Goal: Task Accomplishment & Management: Complete application form

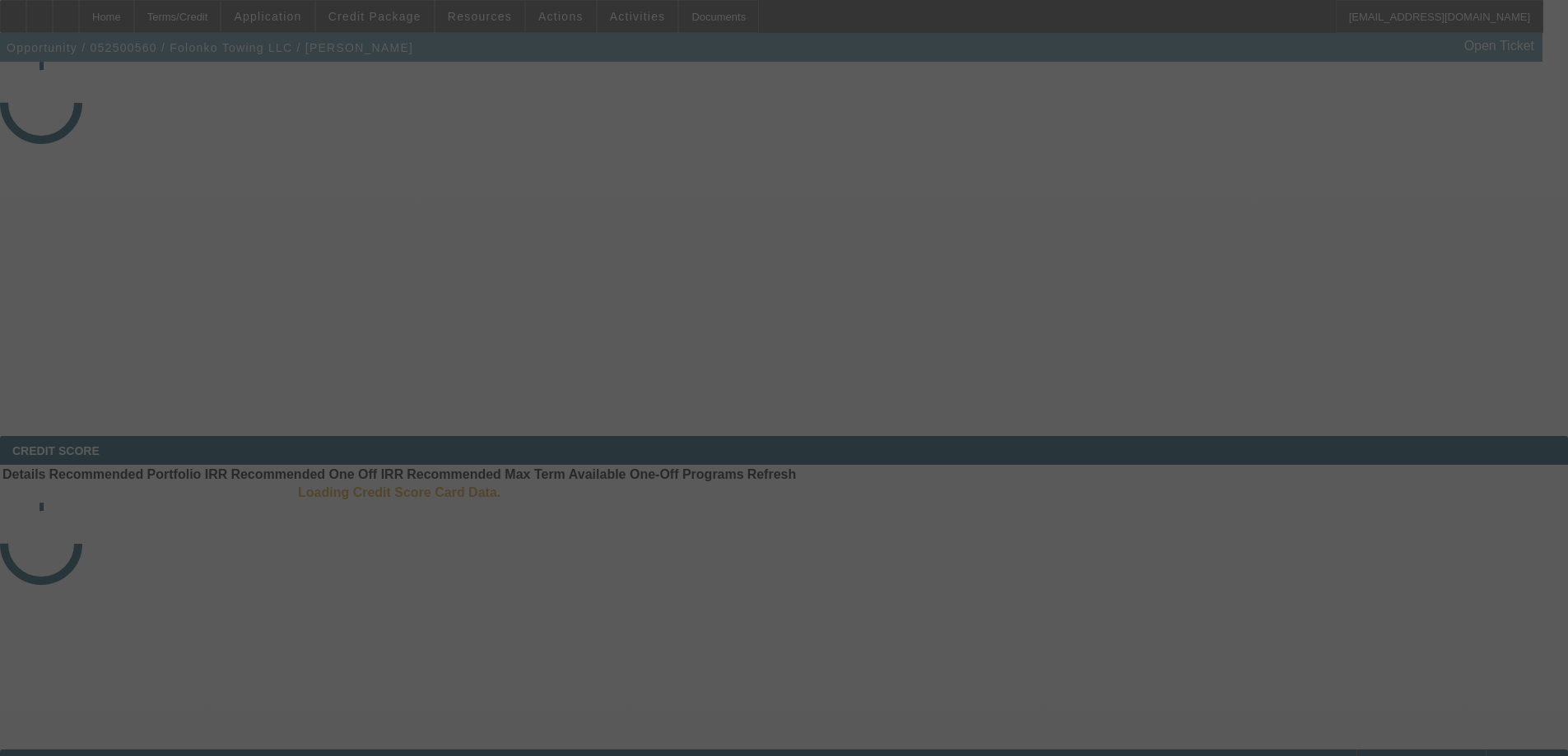
select select "3"
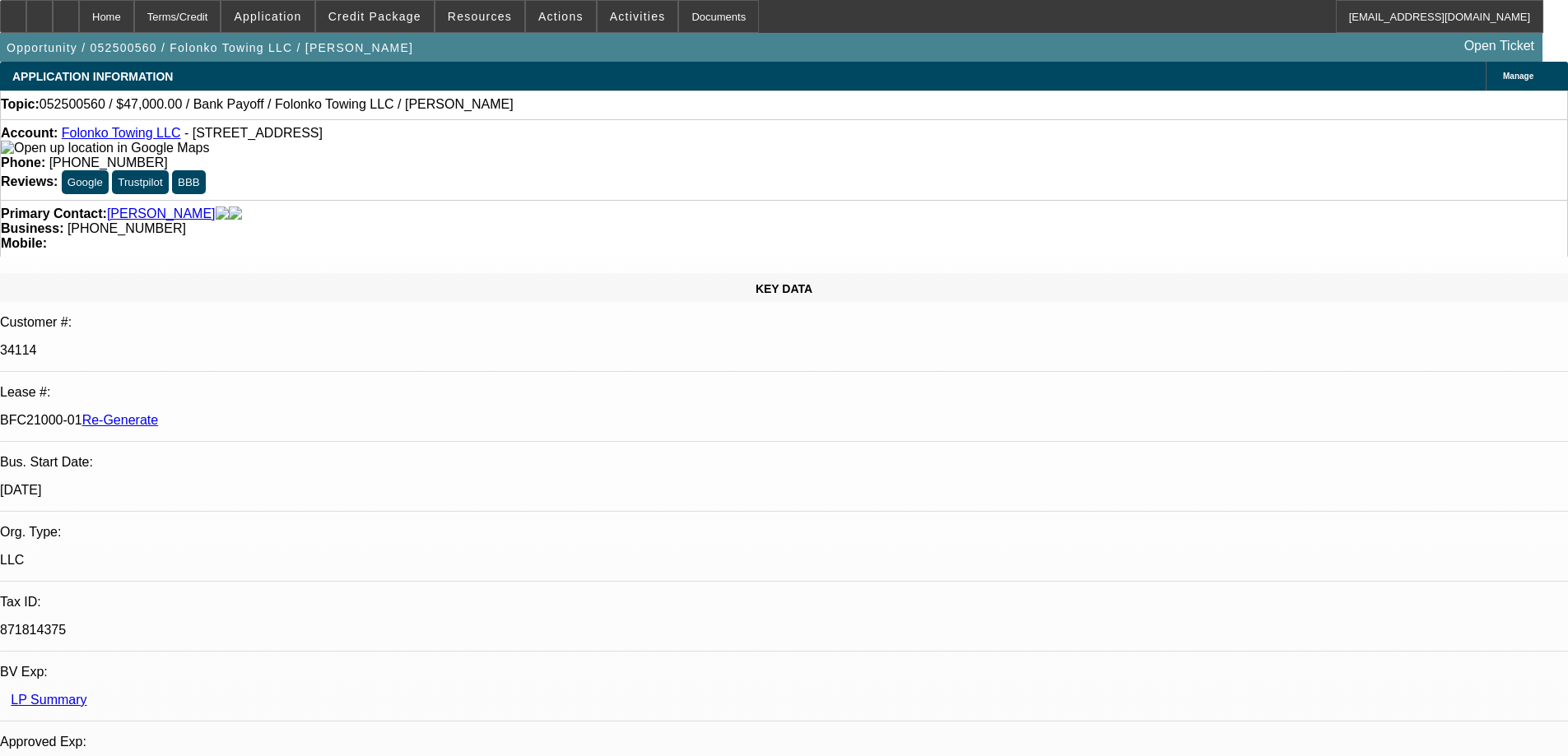
select select "0"
select select "2"
select select "0.1"
select select "4"
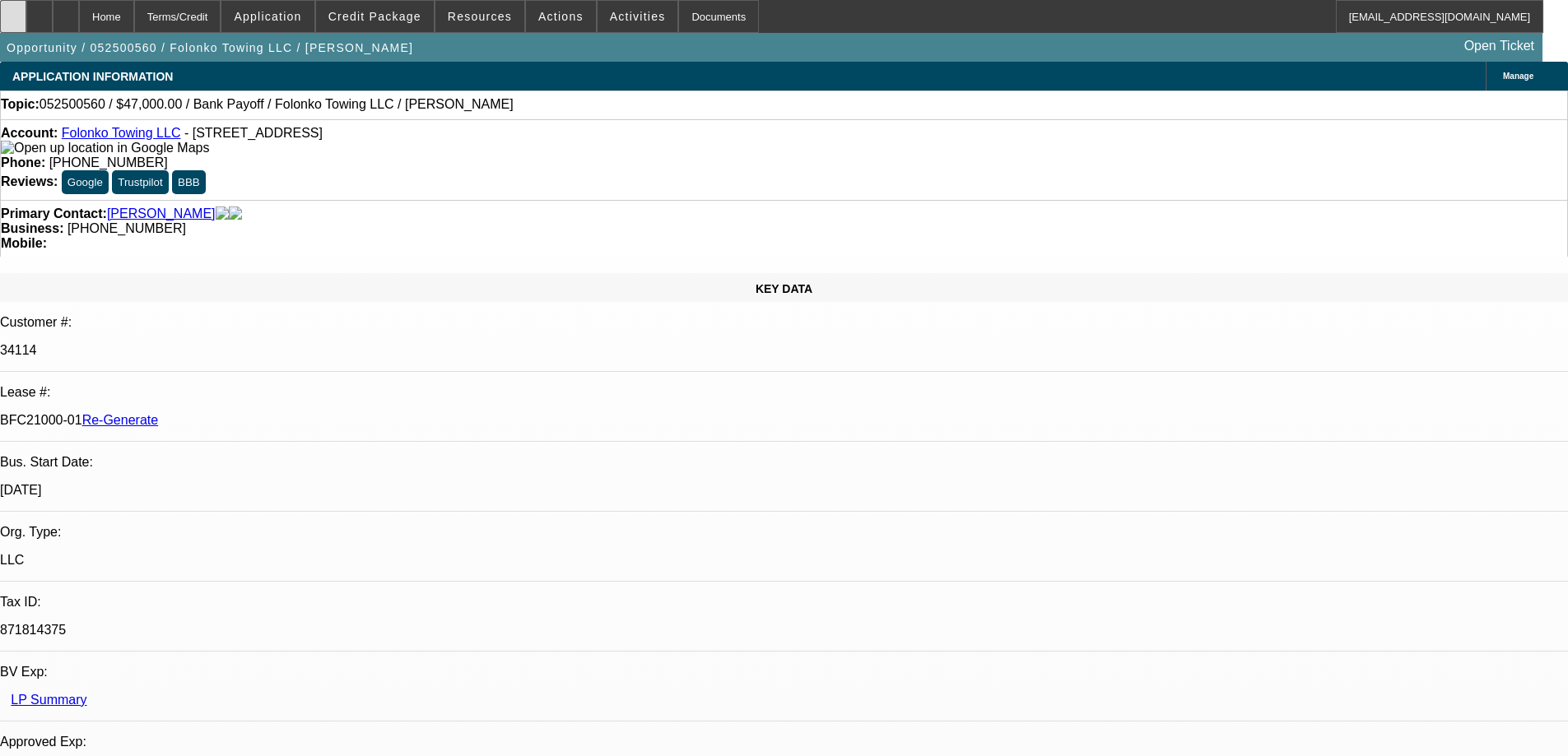
click at [23, 21] on div at bounding box center [13, 16] width 26 height 33
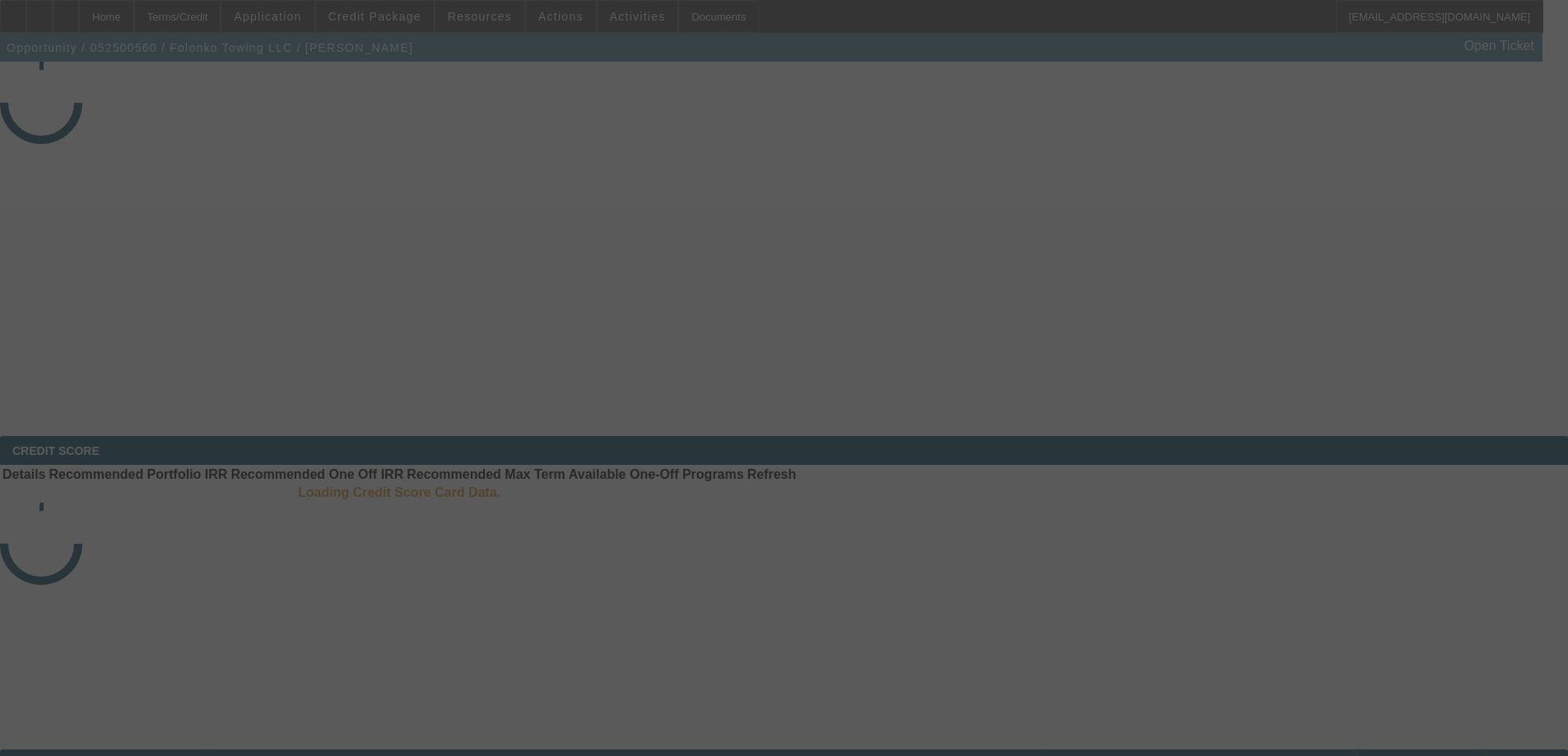
select select "3"
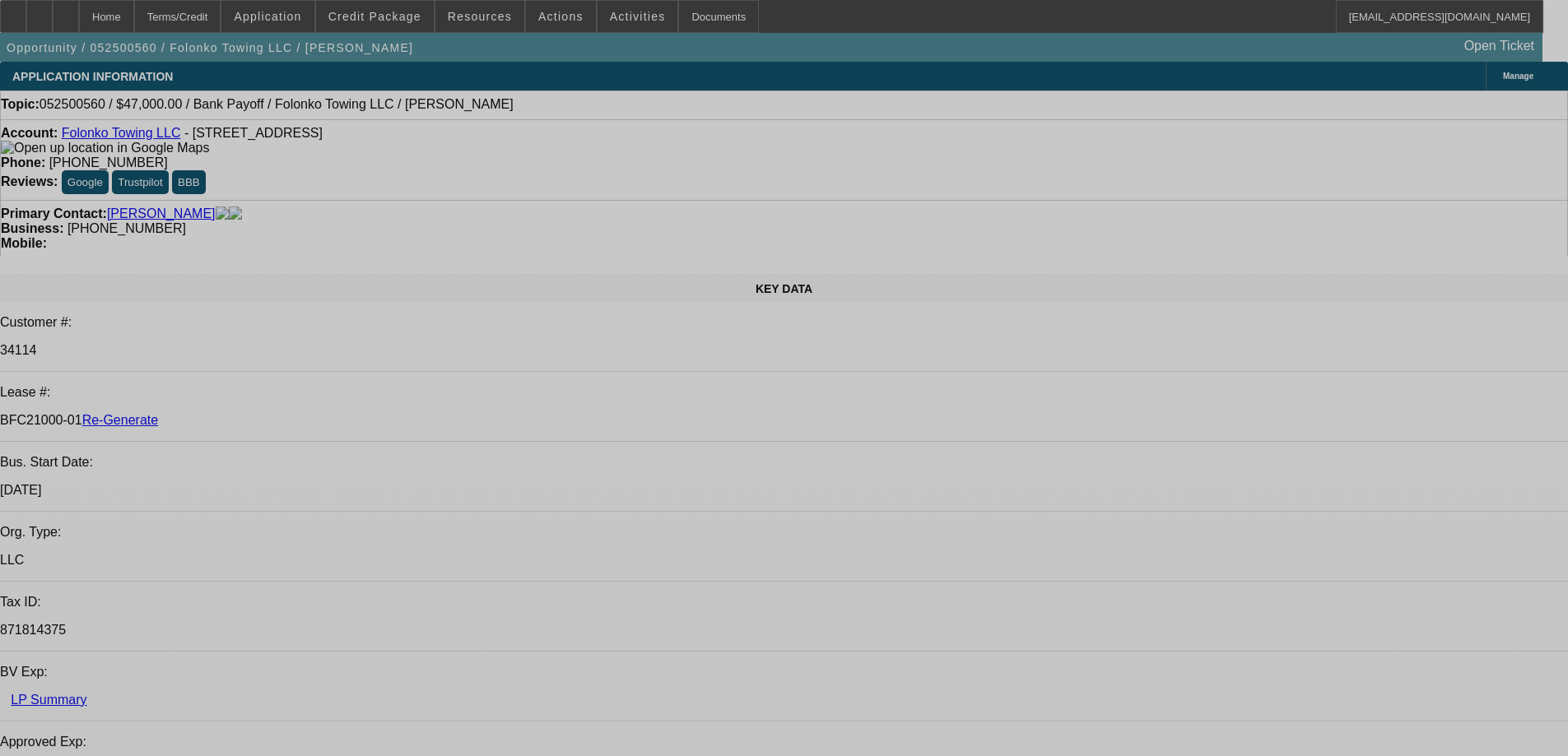
select select "0"
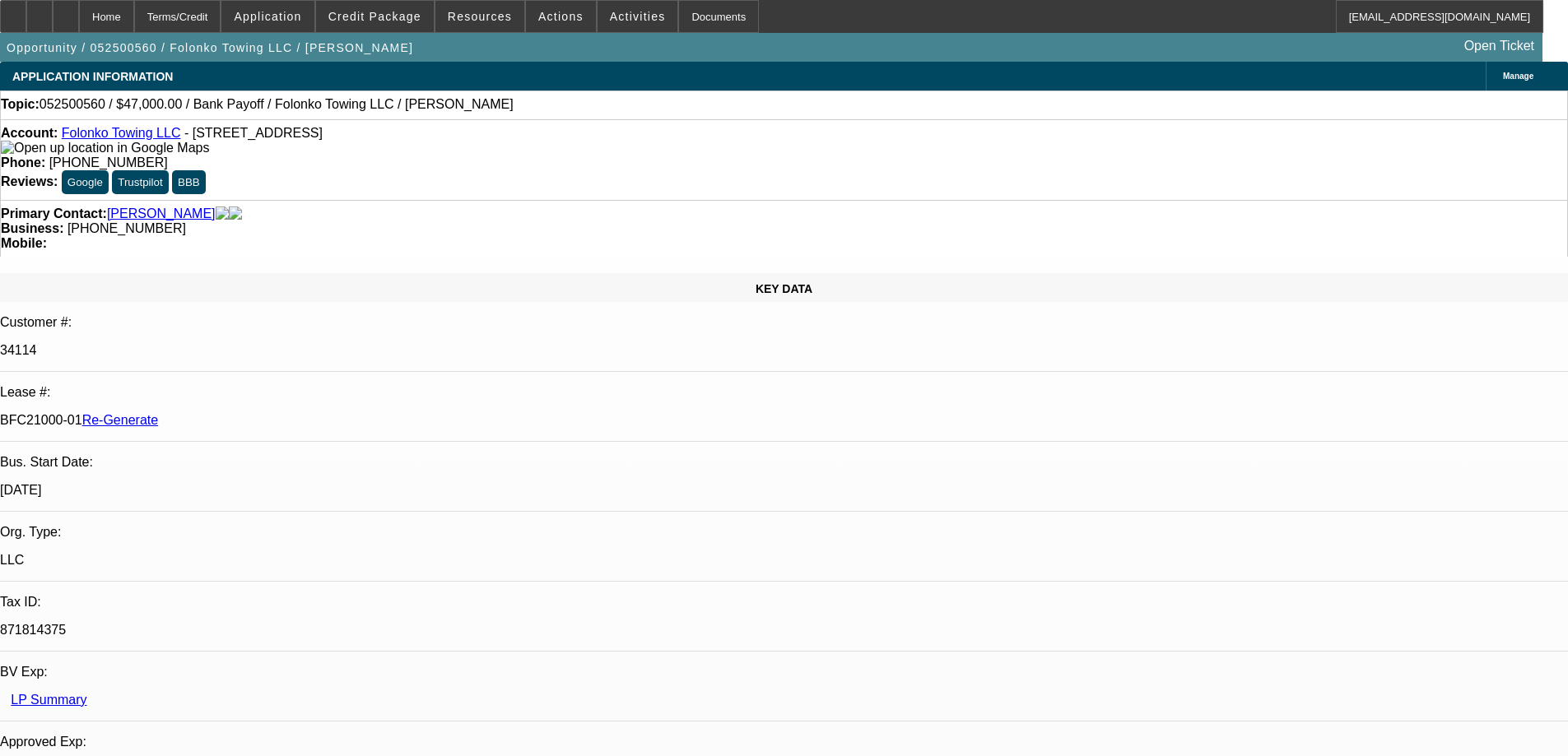
select select "2"
select select "0.1"
select select "4"
click at [682, 14] on div "Documents" at bounding box center [719, 16] width 81 height 33
